Goal: Information Seeking & Learning: Learn about a topic

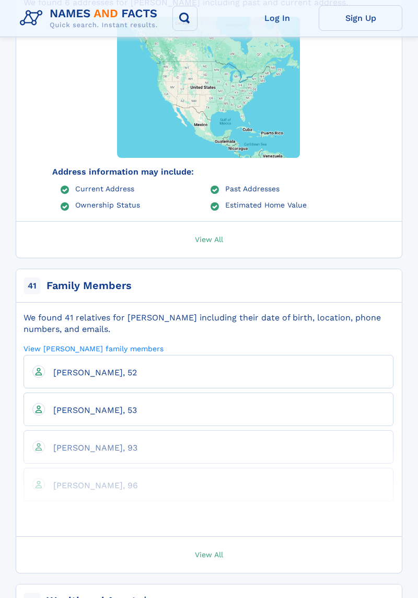
scroll to position [864, 0]
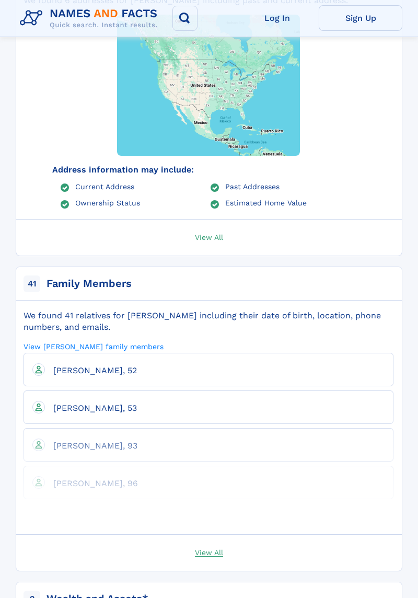
click at [219, 547] on span "View All" at bounding box center [209, 551] width 28 height 9
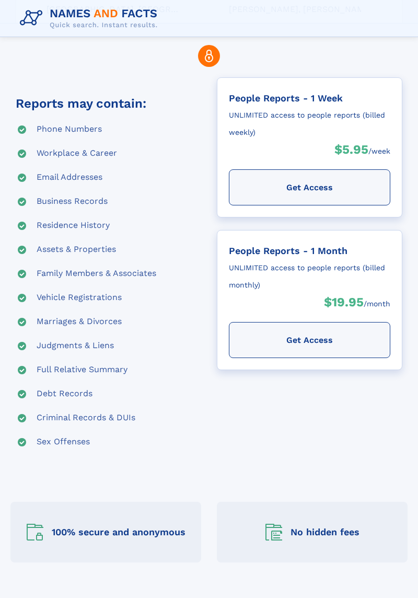
scroll to position [176, 0]
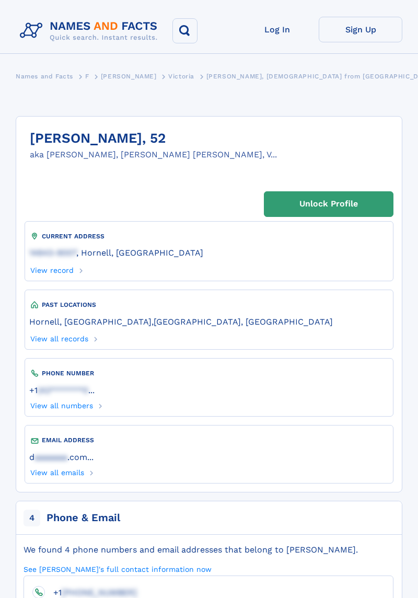
scroll to position [864, 0]
